Goal: Information Seeking & Learning: Find specific page/section

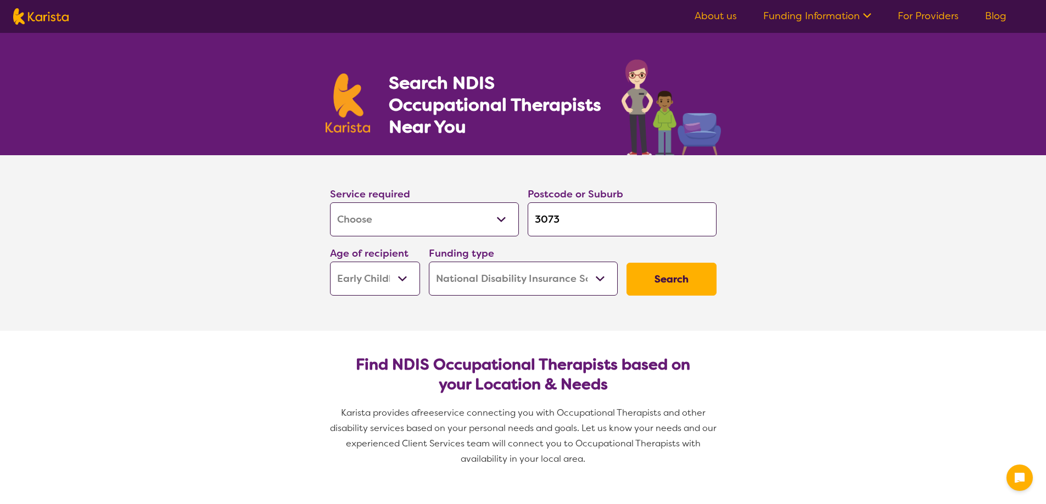
select select "[MEDICAL_DATA]"
select select "EC"
select select "NDIS"
select select "[MEDICAL_DATA]"
select select "EC"
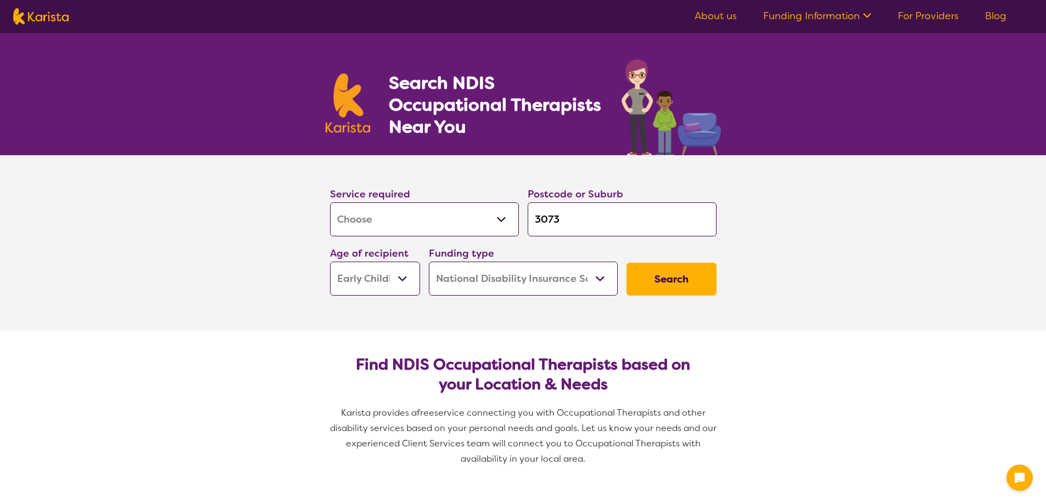
select select "NDIS"
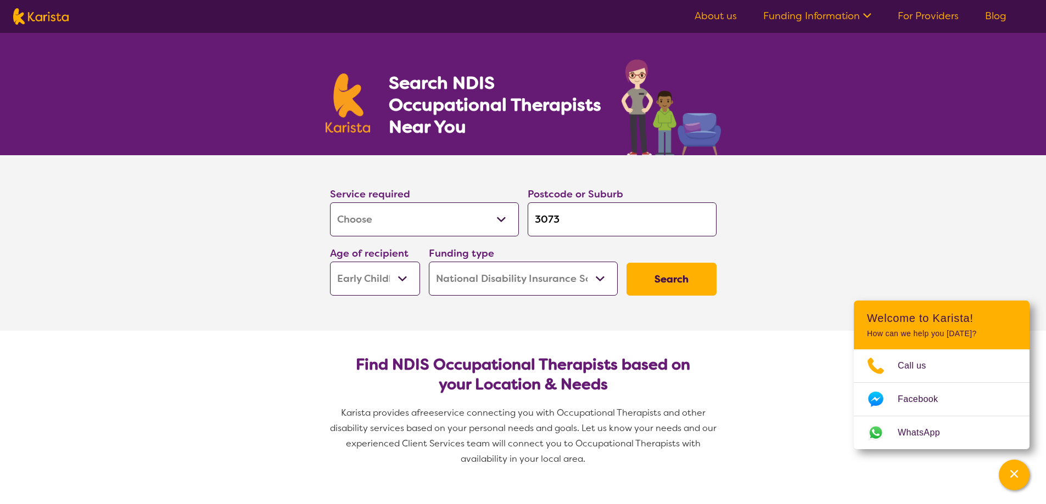
click at [462, 224] on select "Allied Health Assistant Assessment ([MEDICAL_DATA] or [MEDICAL_DATA]) Behaviour…" at bounding box center [424, 220] width 189 height 34
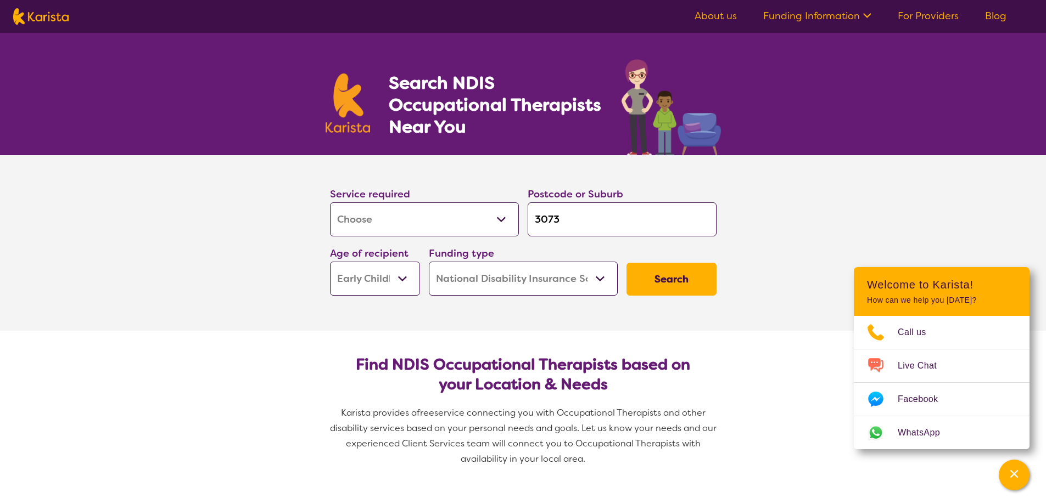
click at [459, 212] on select "Allied Health Assistant Assessment ([MEDICAL_DATA] or [MEDICAL_DATA]) Behaviour…" at bounding box center [424, 220] width 189 height 34
select select "[MEDICAL_DATA]"
click at [330, 203] on select "Allied Health Assistant Assessment ([MEDICAL_DATA] or [MEDICAL_DATA]) Behaviour…" at bounding box center [424, 220] width 189 height 34
select select "[MEDICAL_DATA]"
drag, startPoint x: 577, startPoint y: 216, endPoint x: 499, endPoint y: 206, distance: 78.5
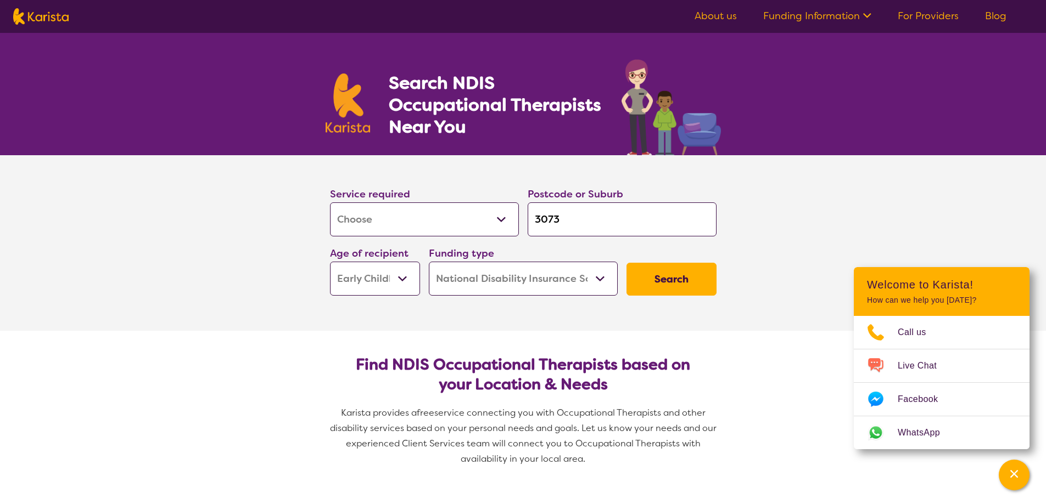
click at [499, 206] on div "Service required Allied Health Assistant Assessment ([MEDICAL_DATA] or [MEDICAL…" at bounding box center [523, 241] width 395 height 119
type input "3"
type input "33"
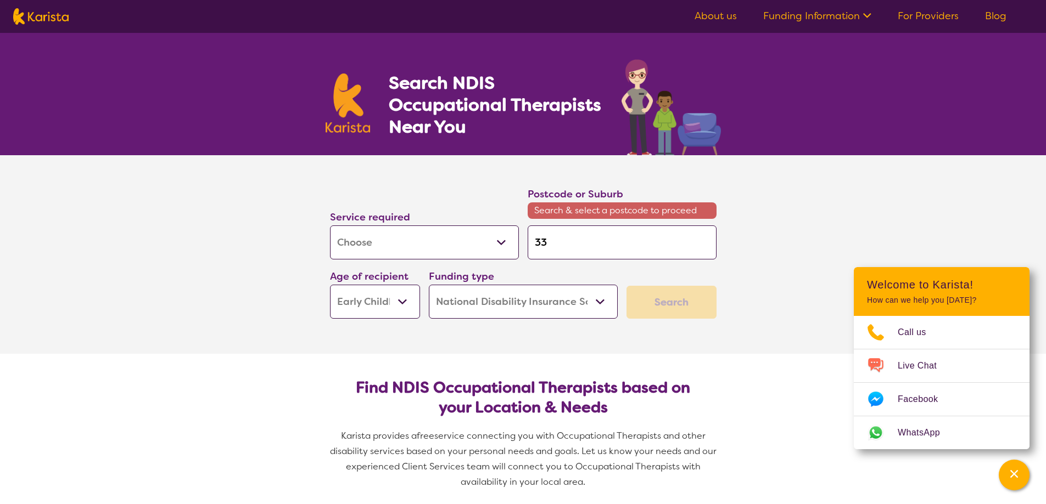
type input "333"
type input "3337"
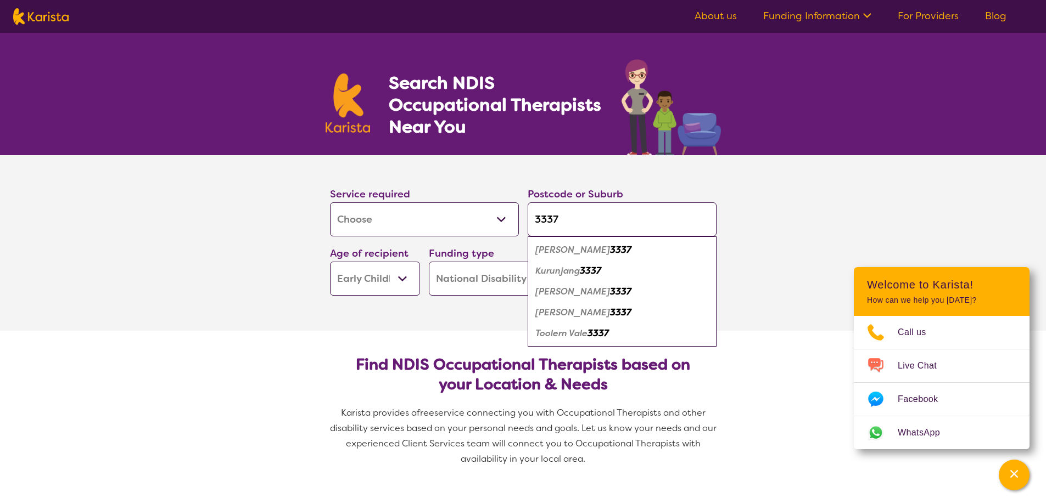
type input "3337"
click at [434, 322] on section "Service required Allied Health Assistant Assessment ([MEDICAL_DATA] or [MEDICAL…" at bounding box center [523, 243] width 439 height 176
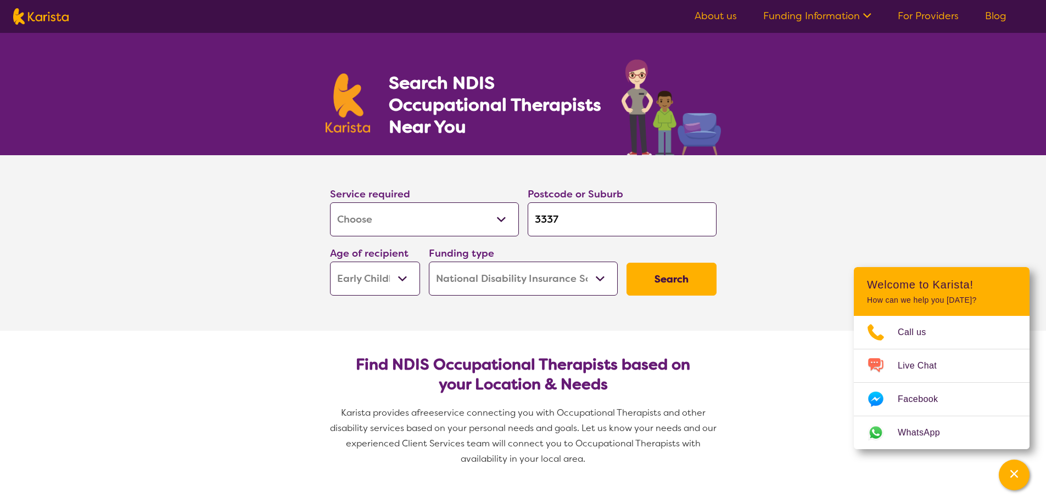
click at [564, 208] on input "3337" at bounding box center [622, 220] width 189 height 34
click at [598, 274] on select "Home Care Package (HCP) National Disability Insurance Scheme (NDIS) I don't know" at bounding box center [523, 279] width 189 height 34
click at [429, 262] on select "Home Care Package (HCP) National Disability Insurance Scheme (NDIS) I don't know" at bounding box center [523, 279] width 189 height 34
click at [363, 278] on select "Early Childhood - 0 to 9 Child - 10 to 11 Adolescent - 12 to 17 Adult - 18 to 6…" at bounding box center [375, 279] width 90 height 34
click at [330, 262] on select "Early Childhood - 0 to 9 Child - 10 to 11 Adolescent - 12 to 17 Adult - 18 to 6…" at bounding box center [375, 279] width 90 height 34
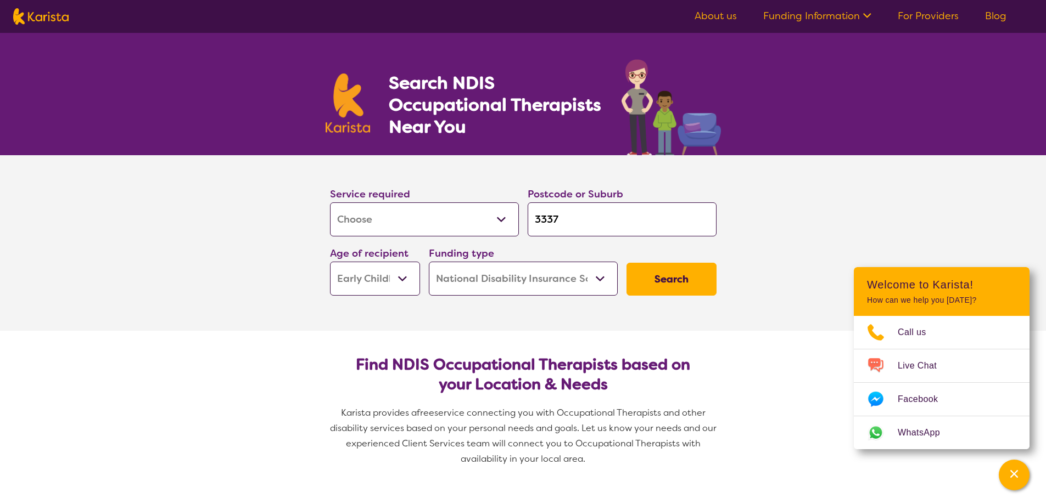
click at [648, 276] on button "Search" at bounding box center [671, 279] width 90 height 33
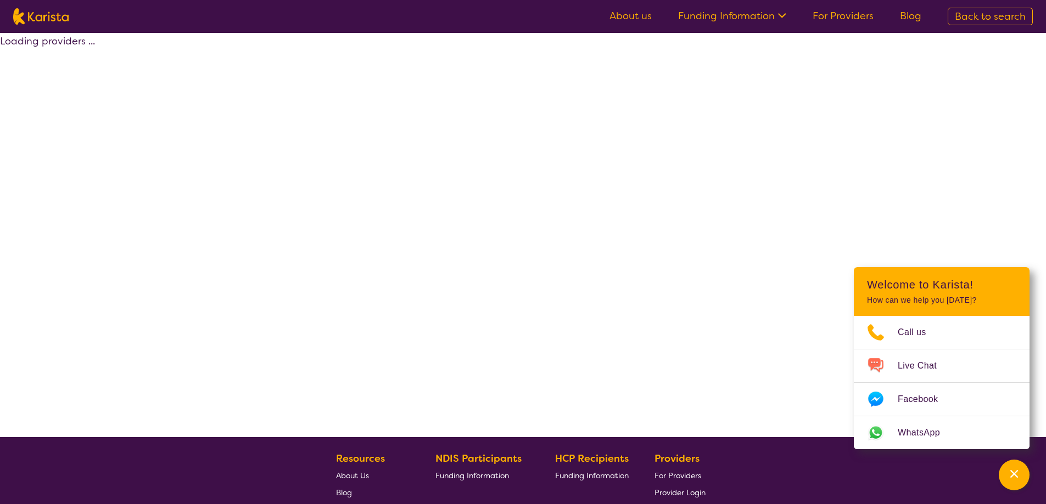
select select "by_score"
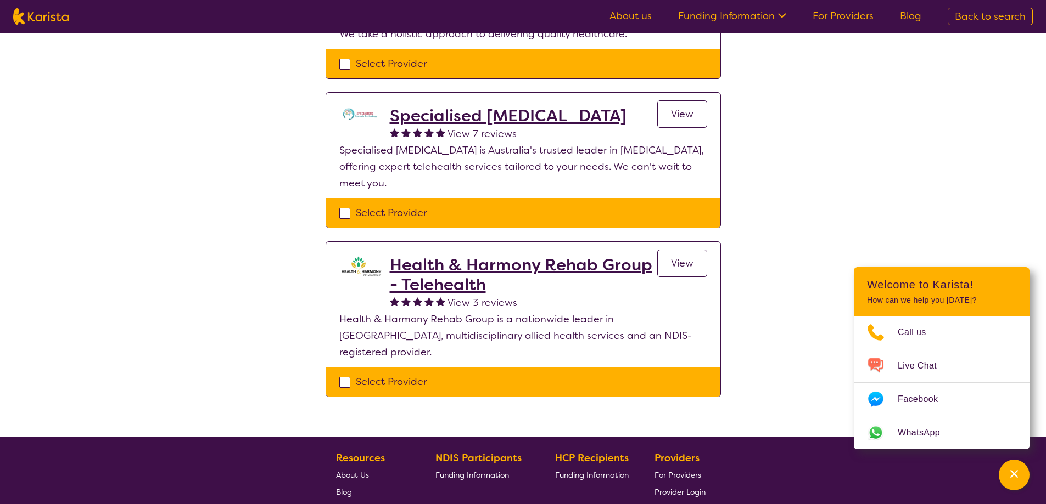
scroll to position [220, 0]
